Goal: Task Accomplishment & Management: Use online tool/utility

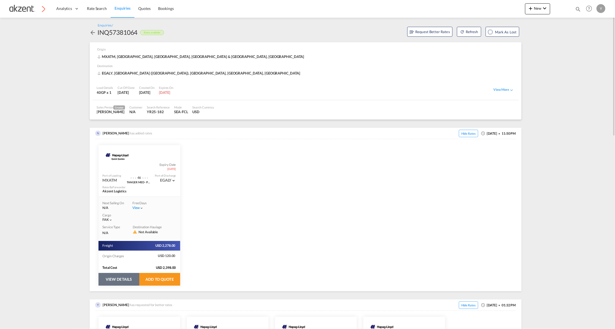
click at [115, 283] on button "VIEW DETAILS" at bounding box center [118, 279] width 41 height 13
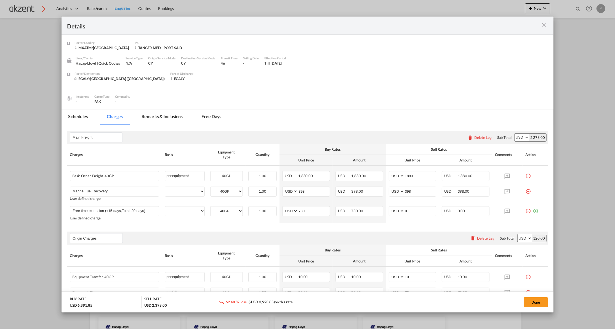
select select "per equipment"
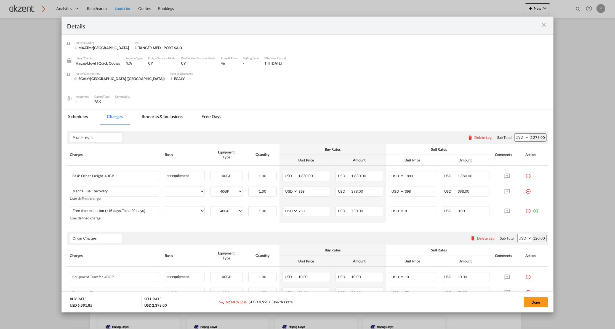
select select "per equipment"
select select "per_hbl"
click at [404, 213] on input "0" at bounding box center [420, 210] width 32 height 8
click at [404, 209] on input "0" at bounding box center [420, 210] width 32 height 8
type input "730"
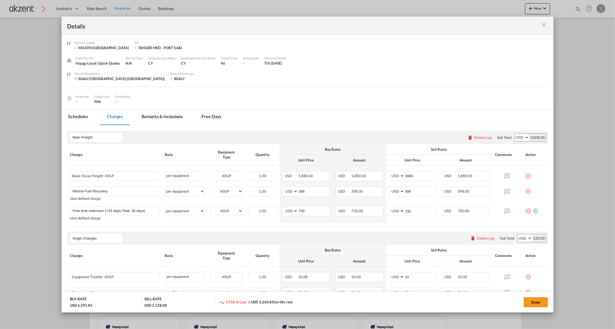
click at [424, 228] on rate-modification "Main Freight Please enter leg name Leg Name Already Exists Delete Leg Sub Total…" at bounding box center [307, 268] width 481 height 286
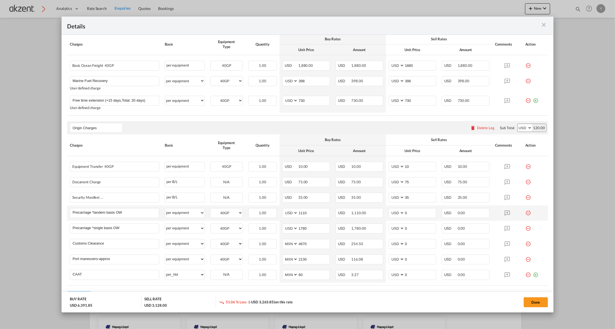
scroll to position [142, 0]
